Goal: Task Accomplishment & Management: Manage account settings

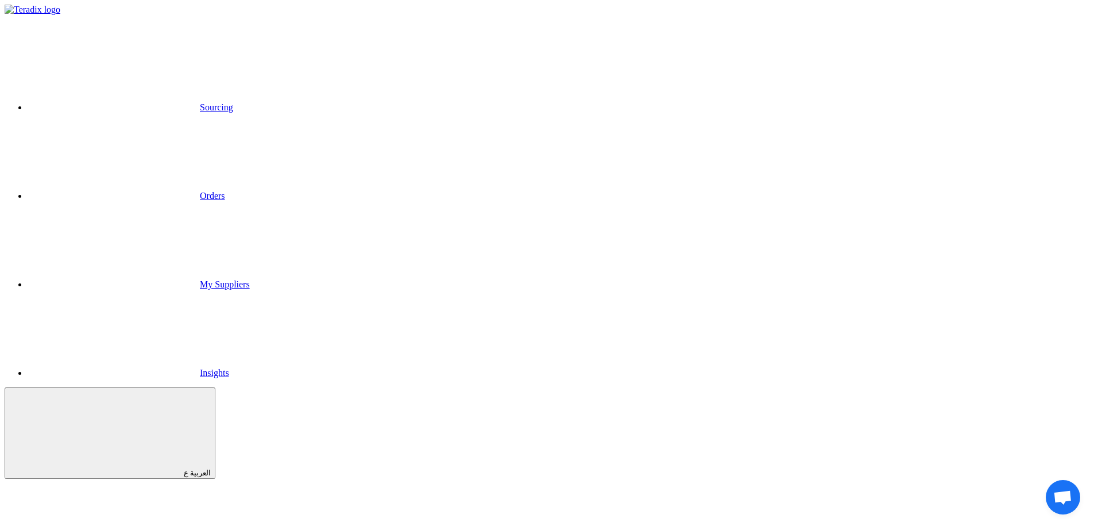
click at [233, 102] on link "Sourcing" at bounding box center [131, 107] width 206 height 10
